Goal: Check status: Check status

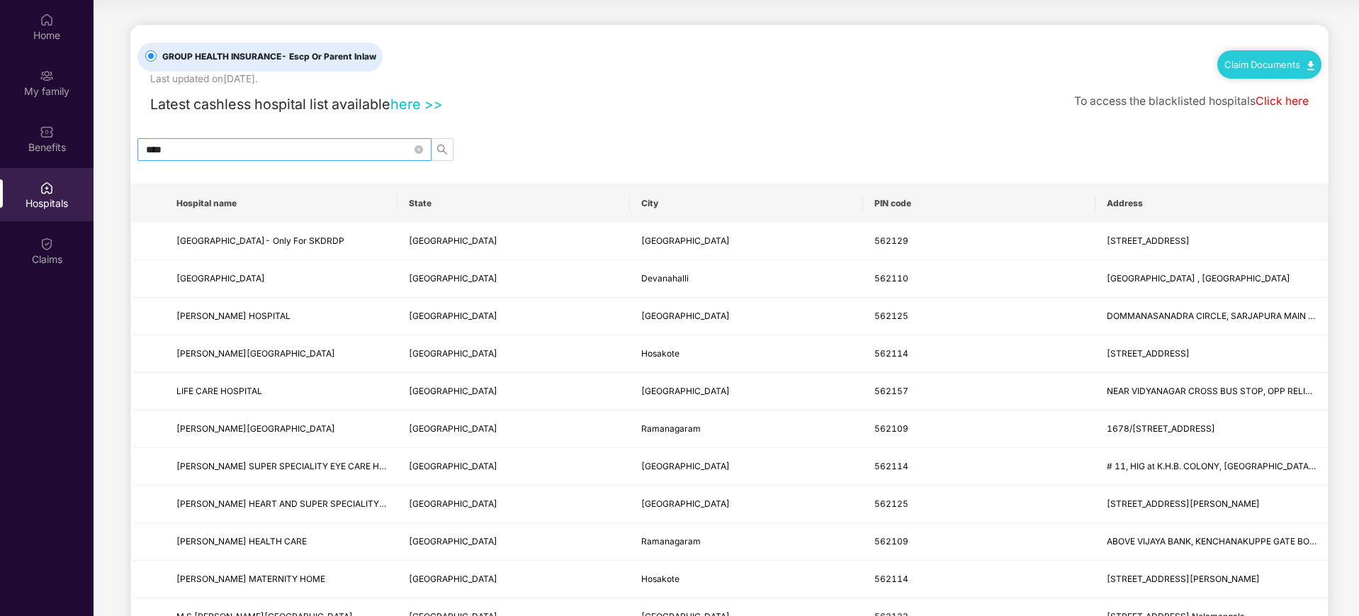
click at [254, 139] on span "****" at bounding box center [284, 149] width 294 height 23
click at [254, 154] on input "****" at bounding box center [279, 150] width 266 height 16
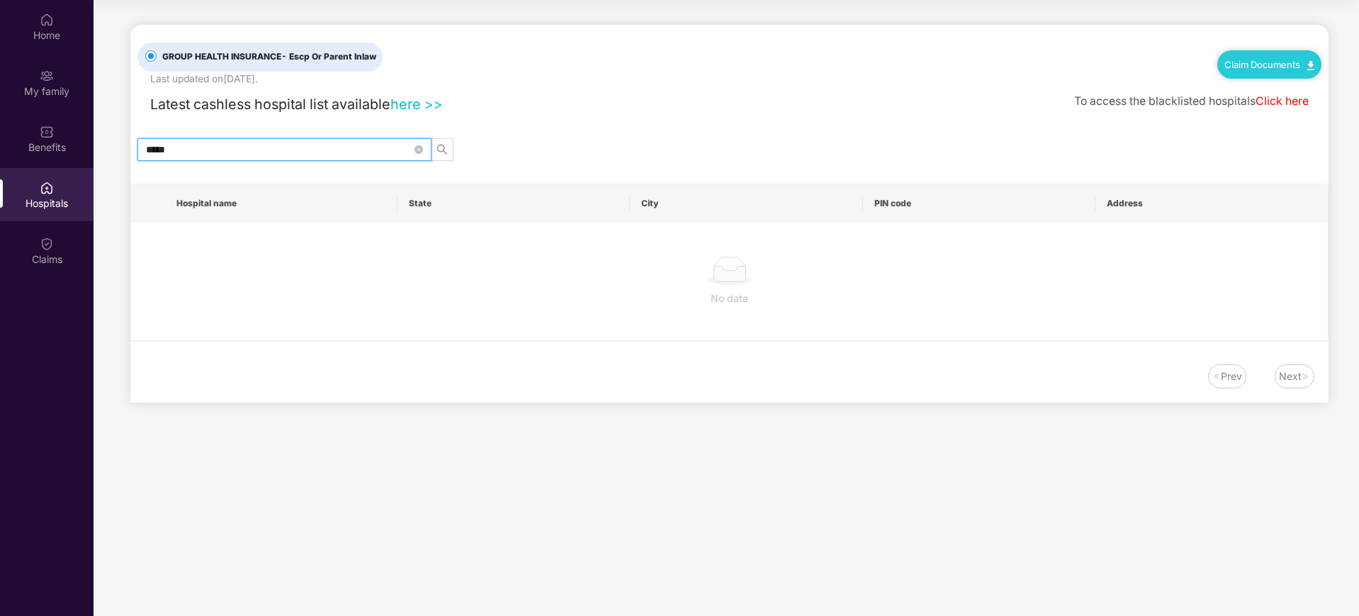
type input "****"
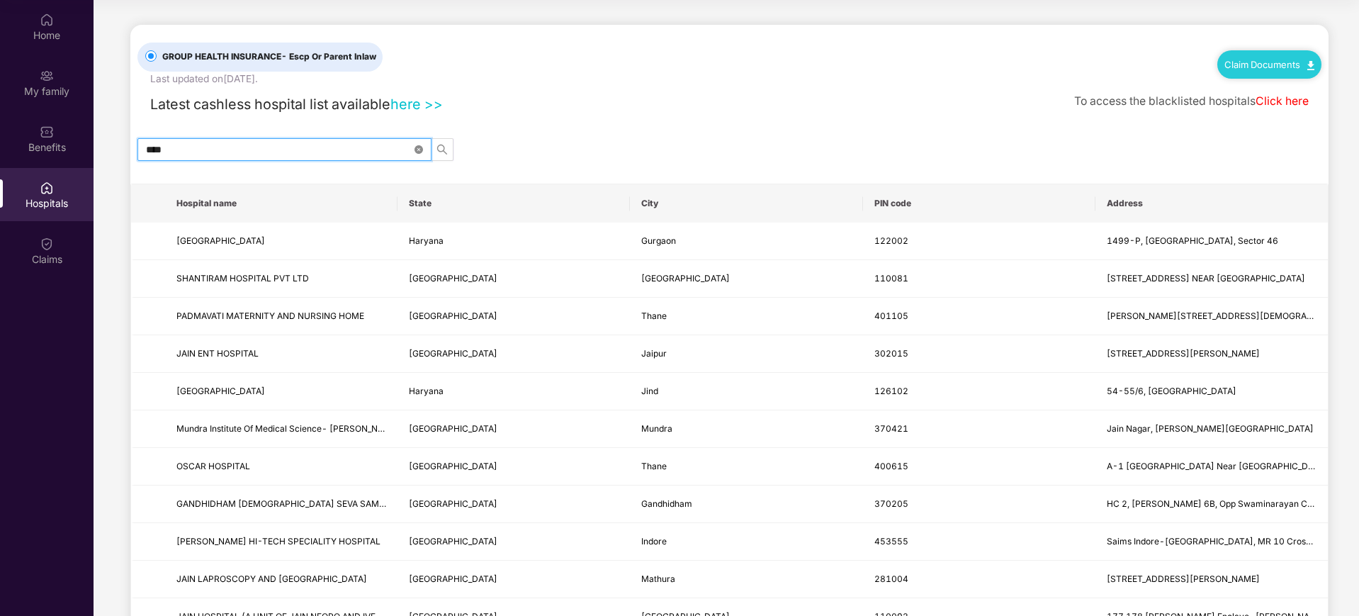
click at [422, 148] on icon "close-circle" at bounding box center [418, 149] width 9 height 9
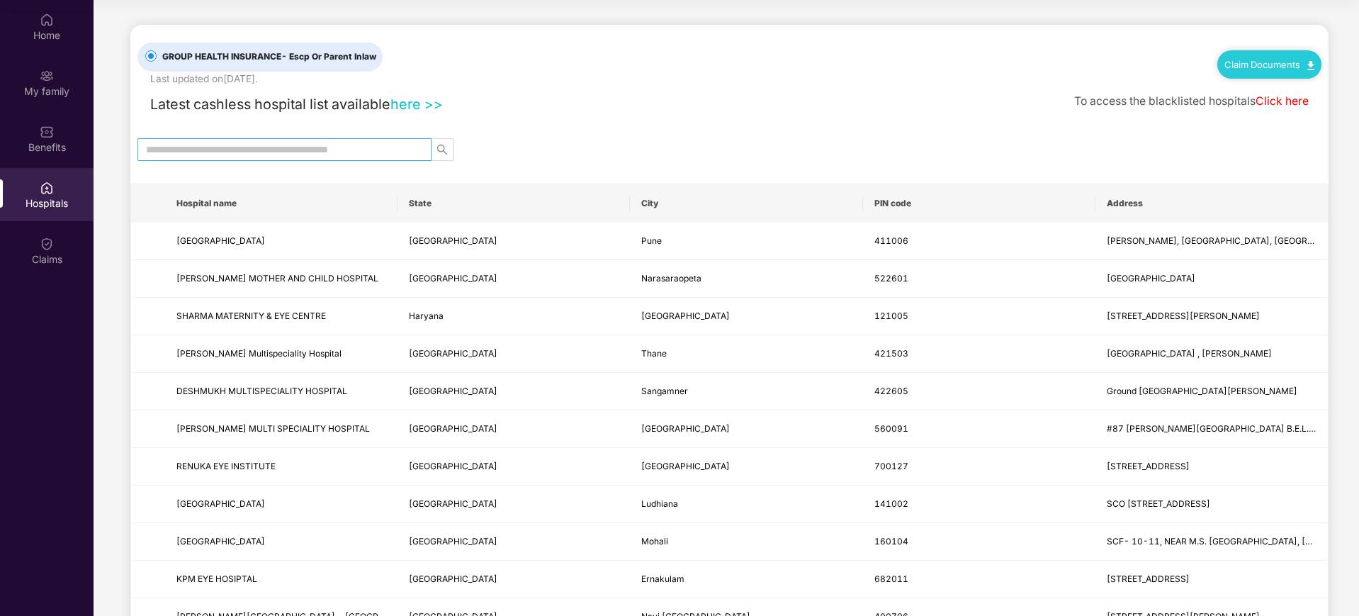
click at [291, 147] on input "text" at bounding box center [279, 150] width 266 height 16
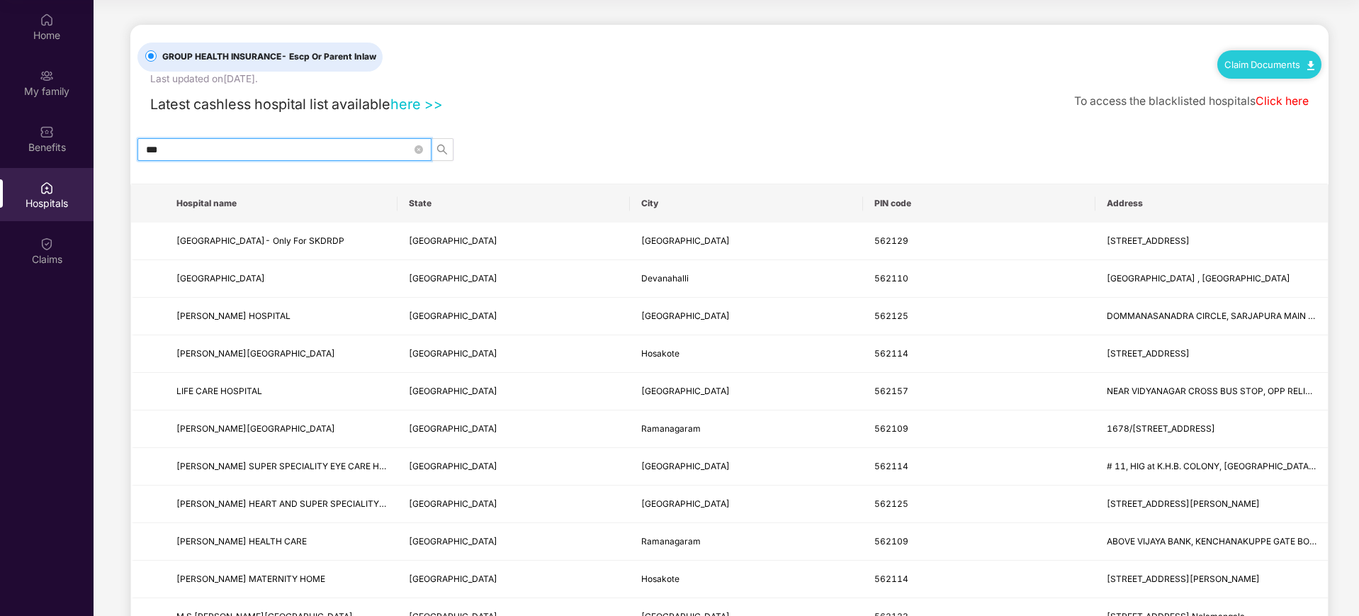
type input "***"
click at [1254, 66] on link "Claim Documents" at bounding box center [1269, 64] width 90 height 11
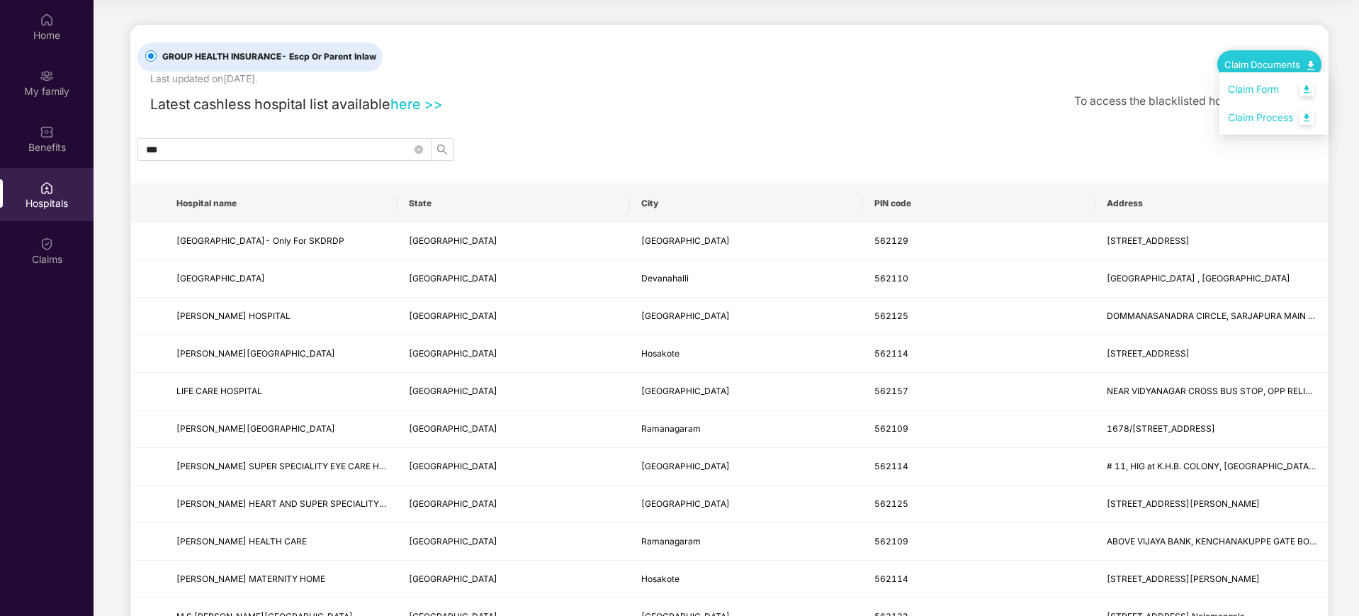
click at [975, 98] on div "Latest cashless hospital list available here >> To access the blacklisted hospi…" at bounding box center [729, 100] width 1184 height 29
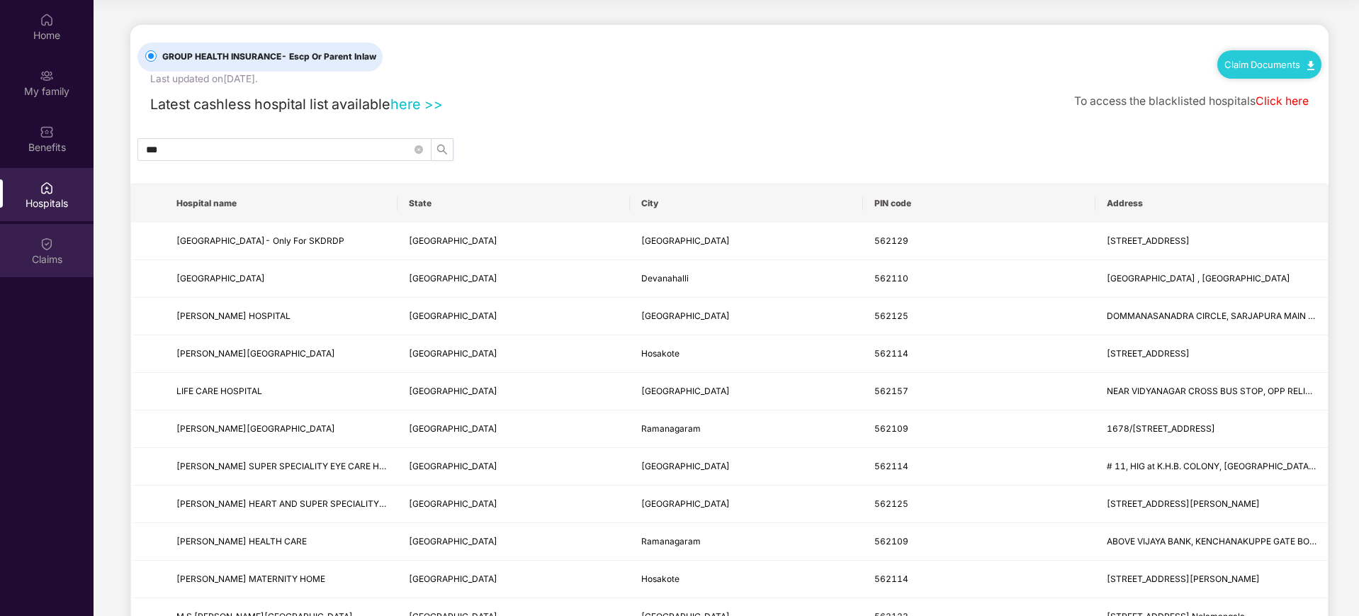
click at [59, 233] on div "Claims" at bounding box center [47, 250] width 94 height 53
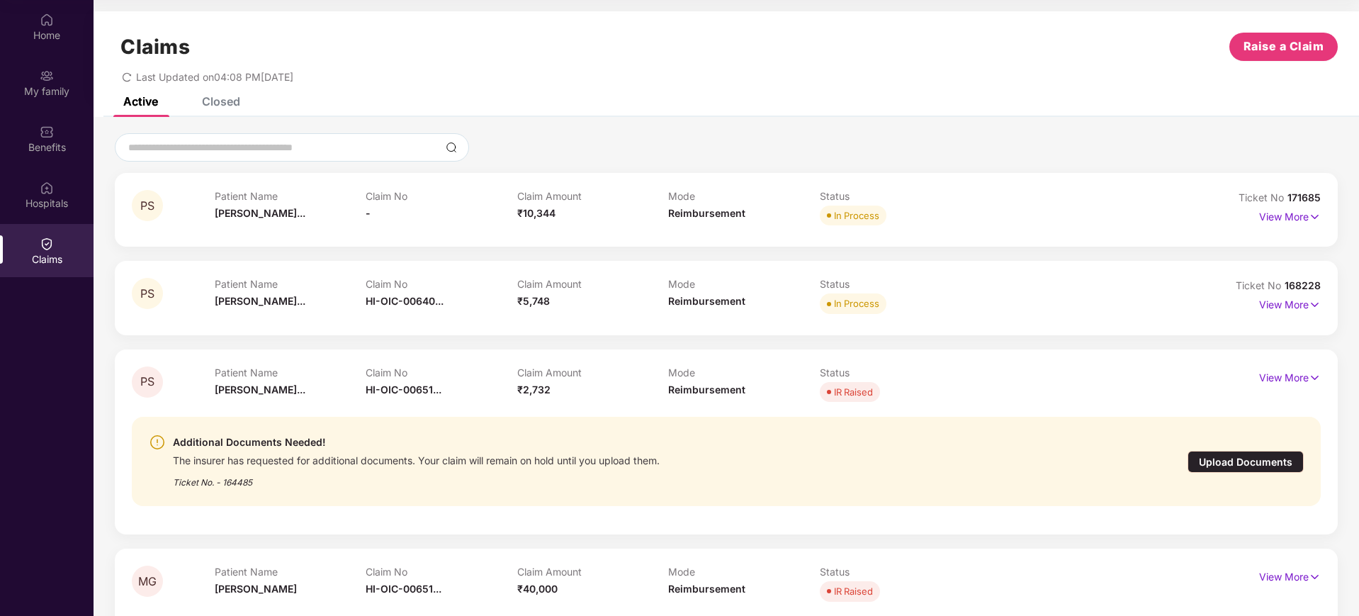
click at [210, 103] on div "Closed" at bounding box center [221, 101] width 38 height 14
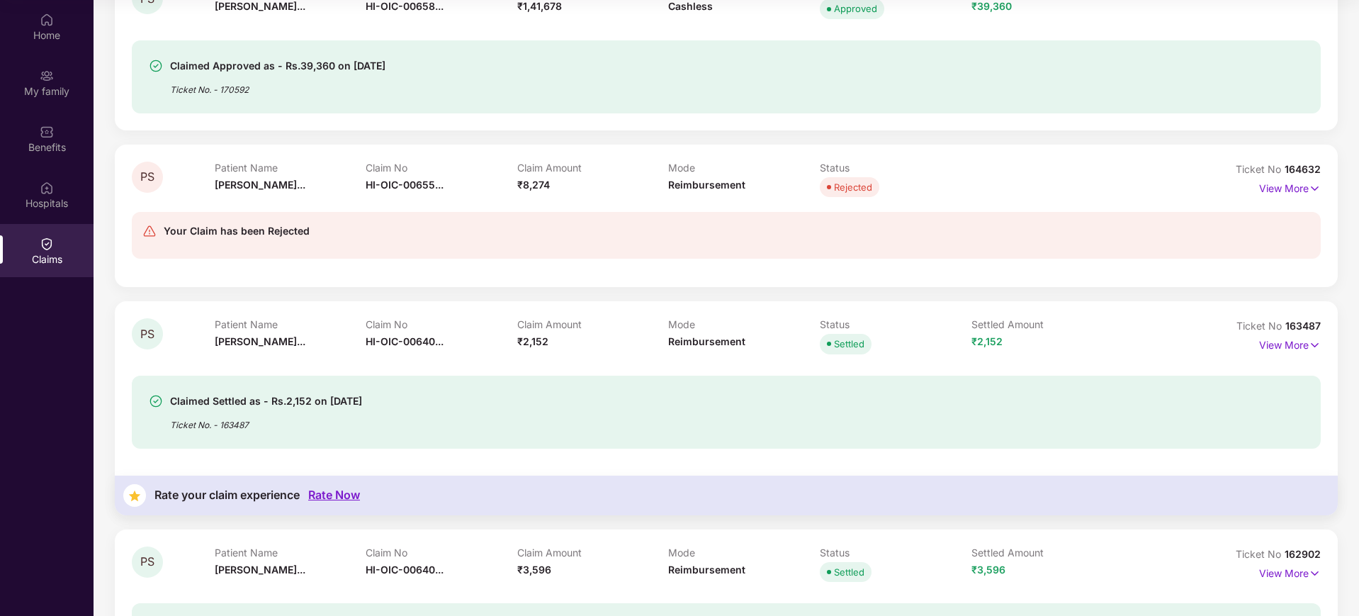
scroll to position [354, 0]
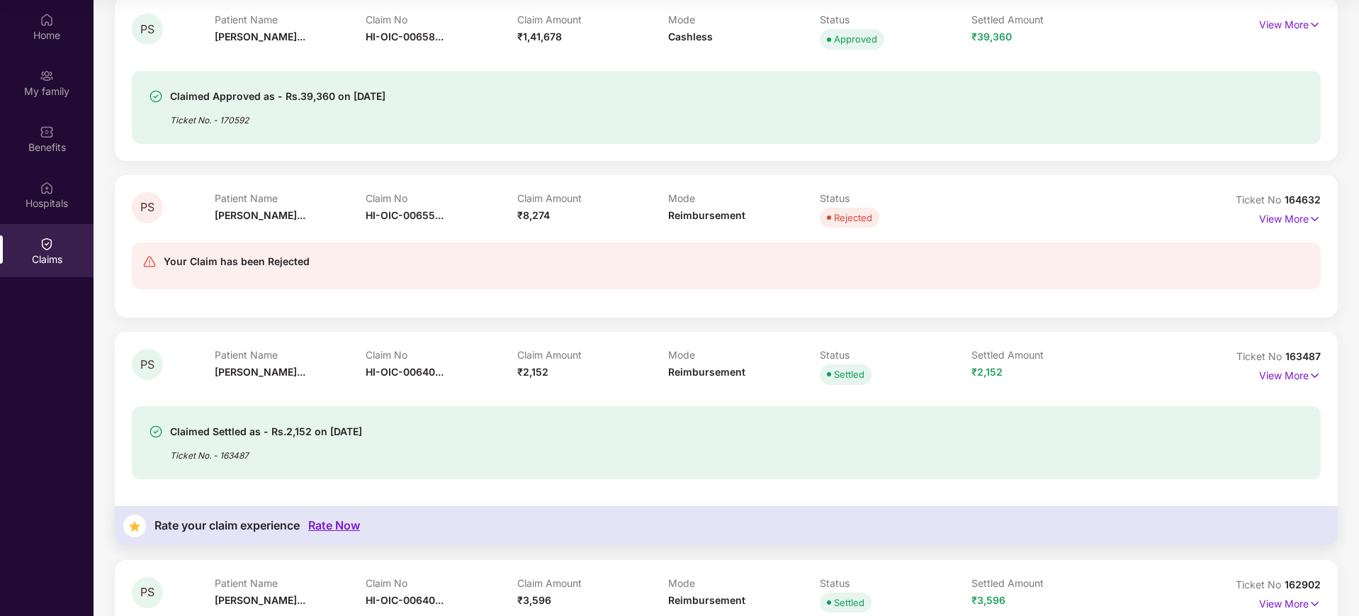
click at [578, 231] on div "Your Claim has been Rejected" at bounding box center [726, 265] width 1189 height 69
click at [1277, 212] on p "View More" at bounding box center [1290, 217] width 62 height 19
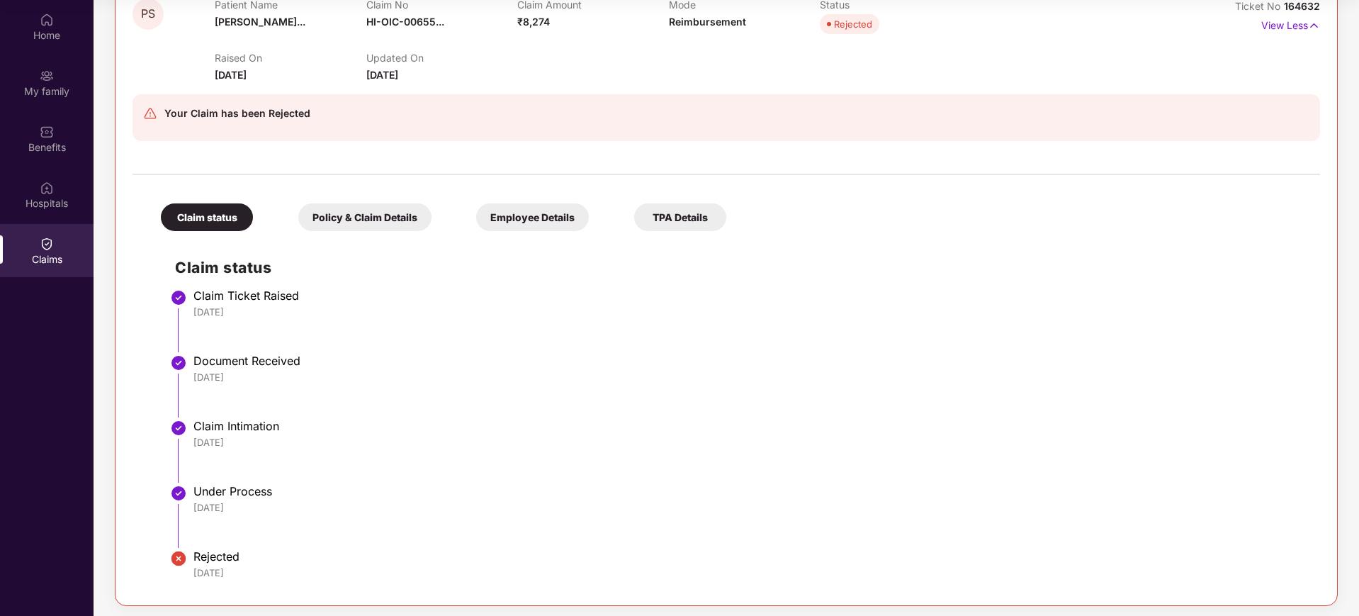
scroll to position [620, 0]
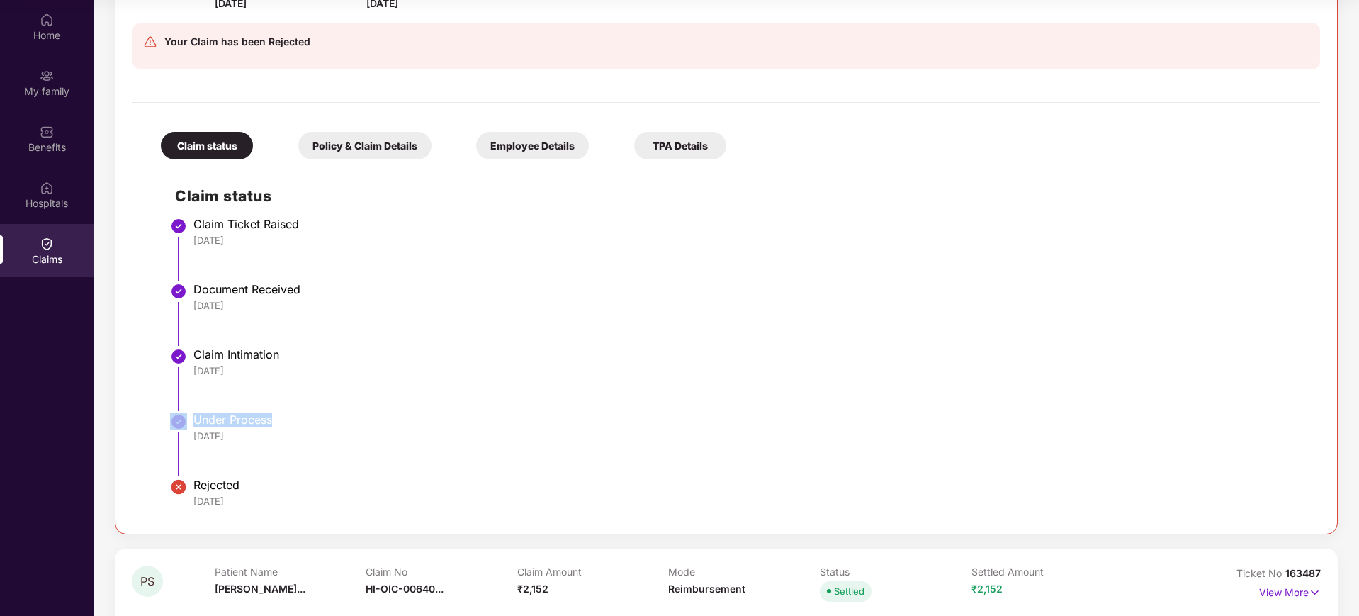
drag, startPoint x: 320, startPoint y: 419, endPoint x: 186, endPoint y: 415, distance: 134.7
click at [186, 417] on li "Under Process [DATE]" at bounding box center [740, 449] width 1131 height 65
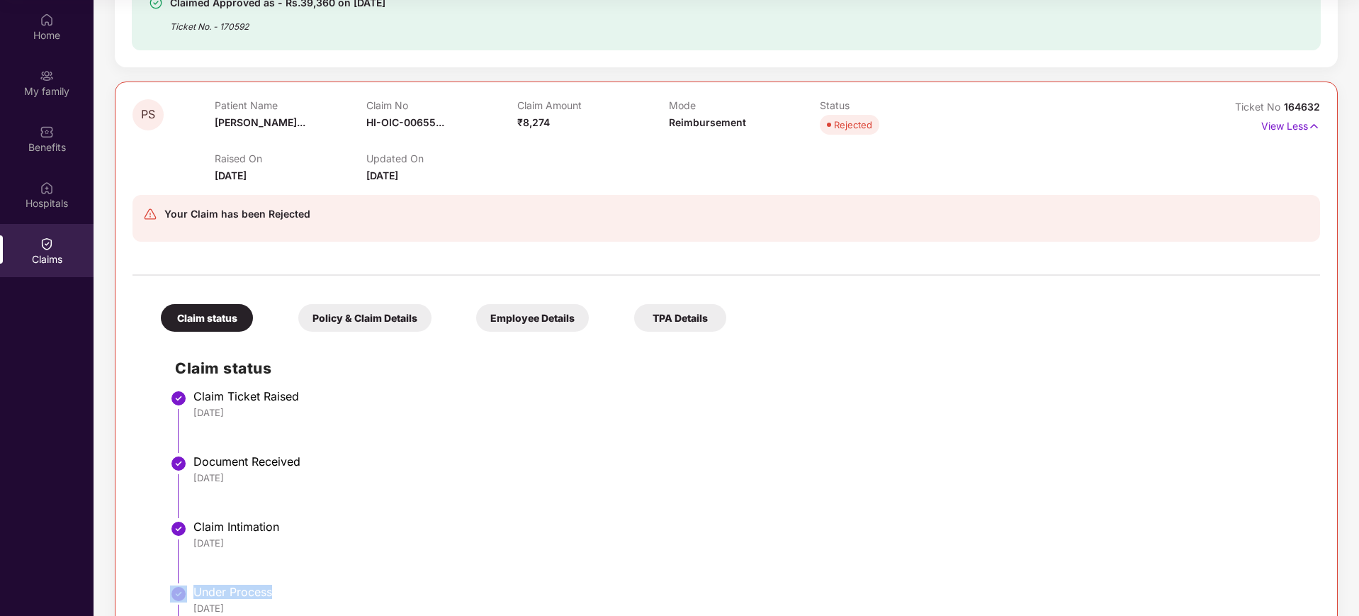
scroll to position [443, 0]
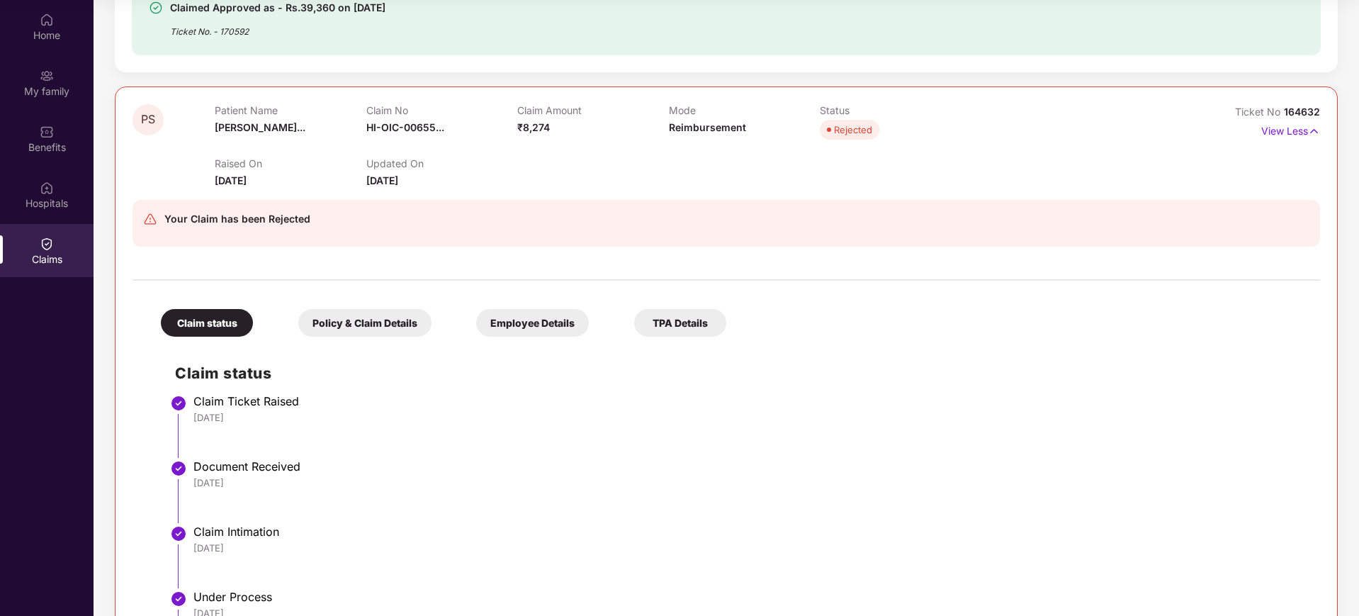
click at [372, 334] on div "Policy & Claim Details" at bounding box center [364, 323] width 133 height 28
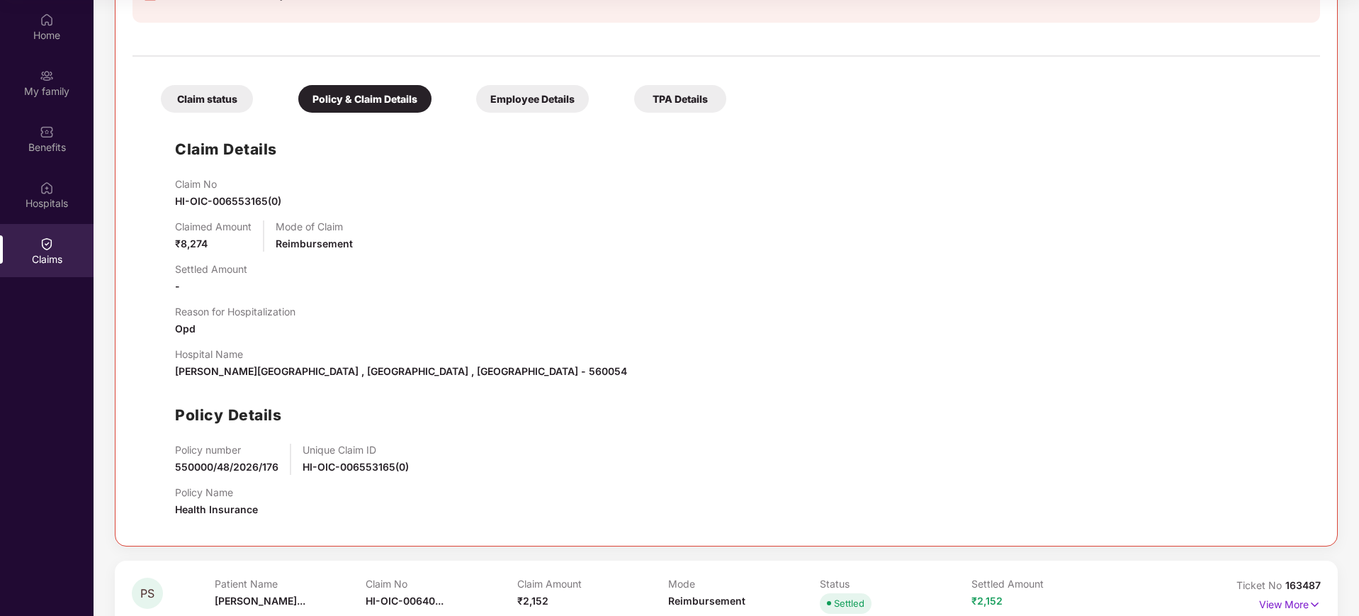
scroll to position [708, 0]
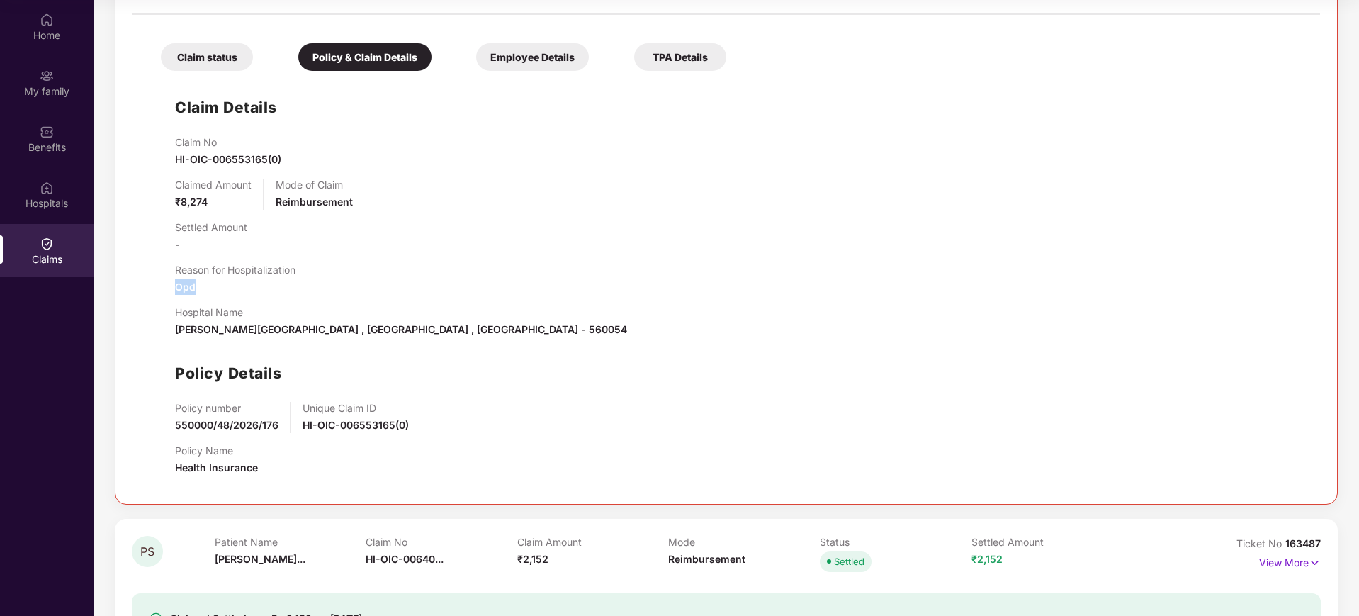
drag, startPoint x: 224, startPoint y: 288, endPoint x: 174, endPoint y: 279, distance: 50.3
click at [174, 279] on div "Claim Details Claim No HI-OIC-006553165(0) Claimed Amount ₹8,274 Mode of Claim …" at bounding box center [726, 282] width 1159 height 409
